Goal: Task Accomplishment & Management: Use online tool/utility

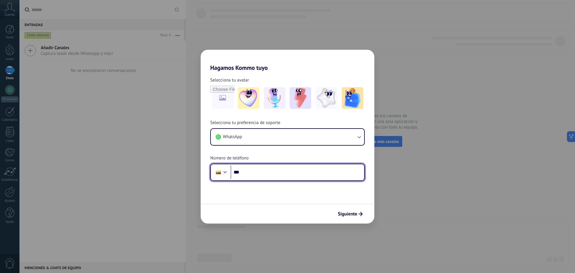
click at [337, 170] on input "***" at bounding box center [298, 172] width 134 height 14
type input "**********"
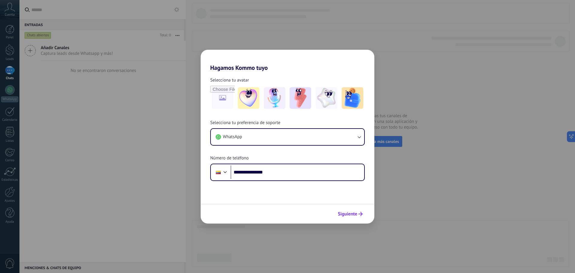
click at [351, 216] on span "Siguiente" at bounding box center [347, 214] width 19 height 4
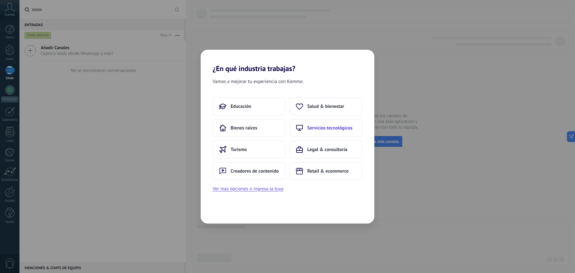
click at [321, 129] on span "Servicios tecnológicos" at bounding box center [329, 128] width 45 height 6
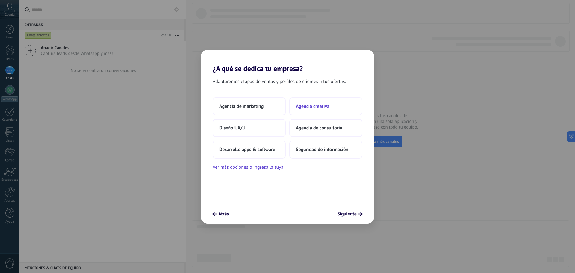
click at [322, 110] on button "Agencia creativa" at bounding box center [325, 106] width 73 height 18
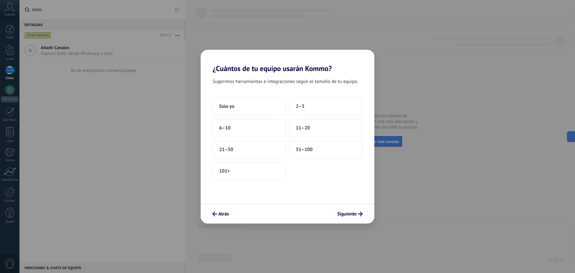
click at [322, 110] on button "2–5" at bounding box center [325, 106] width 73 height 18
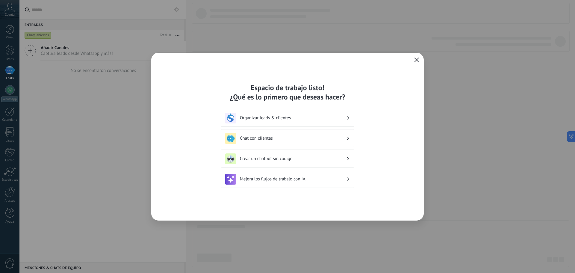
click at [419, 57] on button "button" at bounding box center [417, 60] width 8 height 8
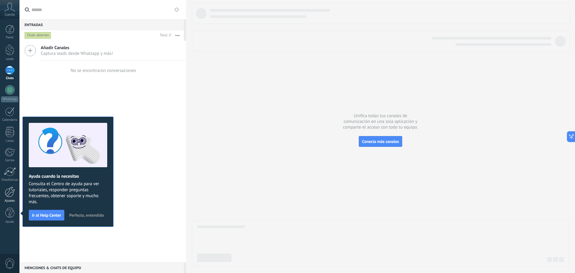
click at [10, 196] on div at bounding box center [10, 192] width 10 height 10
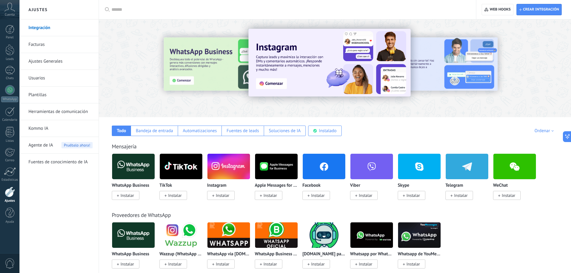
click at [123, 196] on span "Instalar" at bounding box center [126, 195] width 13 height 5
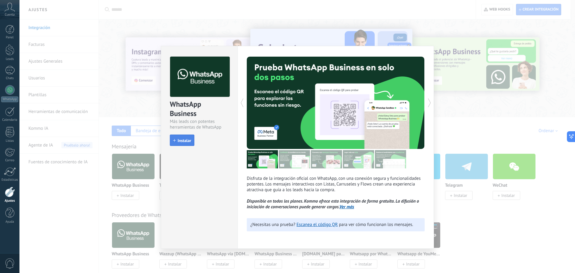
click at [185, 141] on span "Instalar" at bounding box center [184, 140] width 13 height 4
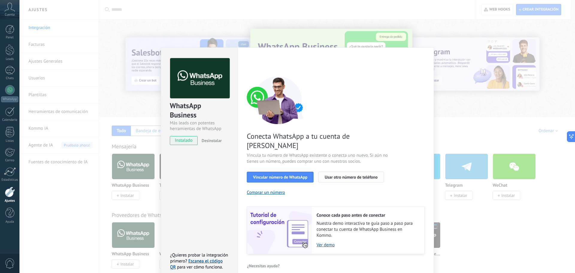
click at [346, 175] on span "Usar otro número de teléfono" at bounding box center [351, 177] width 53 height 4
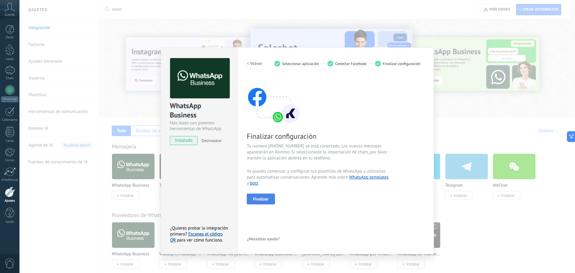
click at [266, 201] on button "Finalizar" at bounding box center [261, 199] width 28 height 11
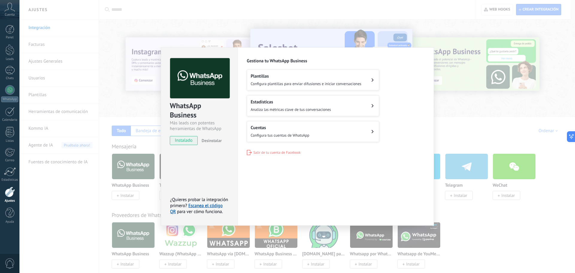
click at [526, 231] on div "WhatsApp Business Más leads con potentes herramientas de WhatsApp instalado Des…" at bounding box center [297, 136] width 556 height 273
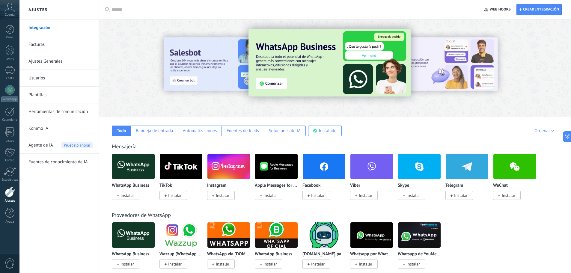
click at [501, 136] on div "Todo Bandeja de entrada Automatizaciones Fuentes de leads Soluciones de IA Inst…" at bounding box center [335, 126] width 460 height 19
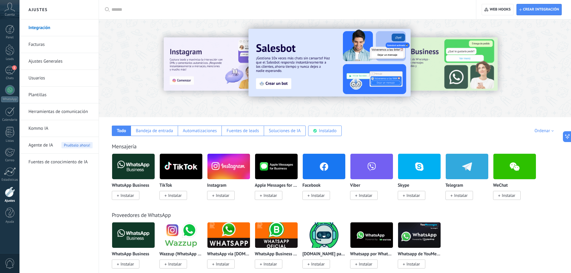
click at [10, 9] on icon at bounding box center [9, 7] width 10 height 9
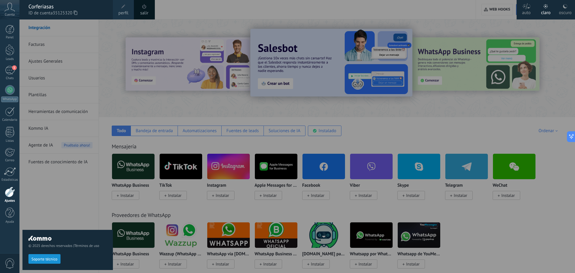
click at [145, 8] on span at bounding box center [144, 6] width 4 height 4
